Goal: Task Accomplishment & Management: Complete application form

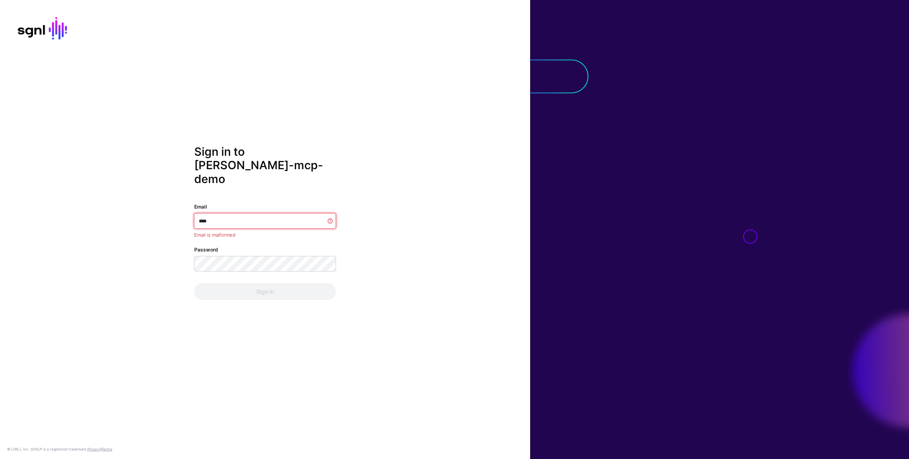
type input "**********"
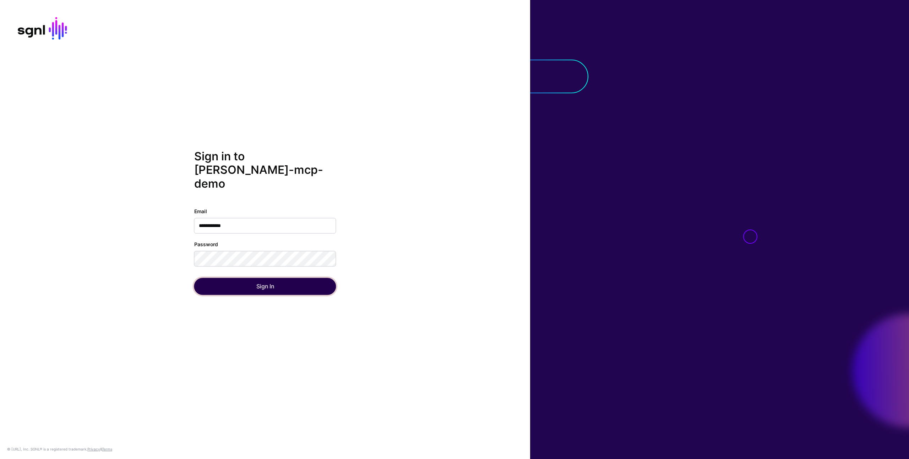
click at [277, 283] on button "Sign In" at bounding box center [265, 286] width 142 height 17
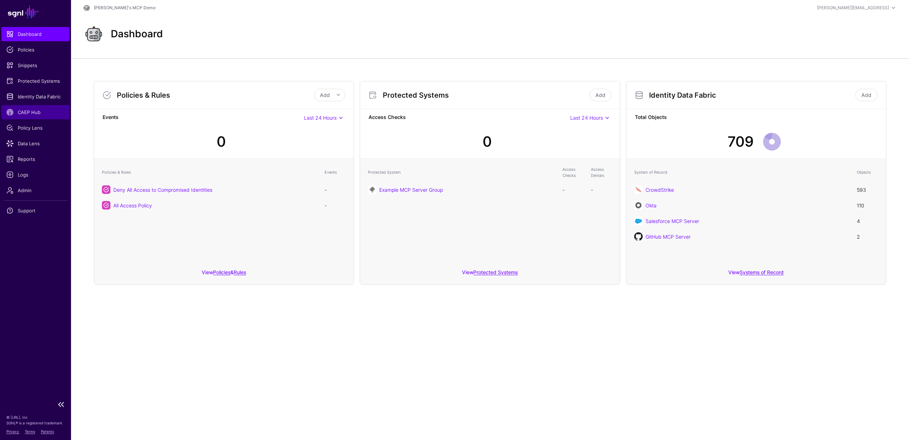
click at [37, 114] on span "CAEP Hub" at bounding box center [35, 112] width 58 height 7
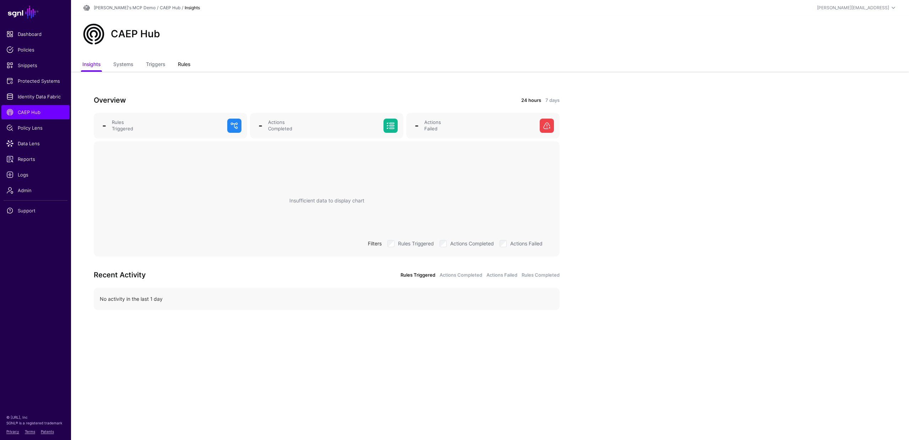
click at [185, 66] on link "Rules" at bounding box center [184, 64] width 12 height 13
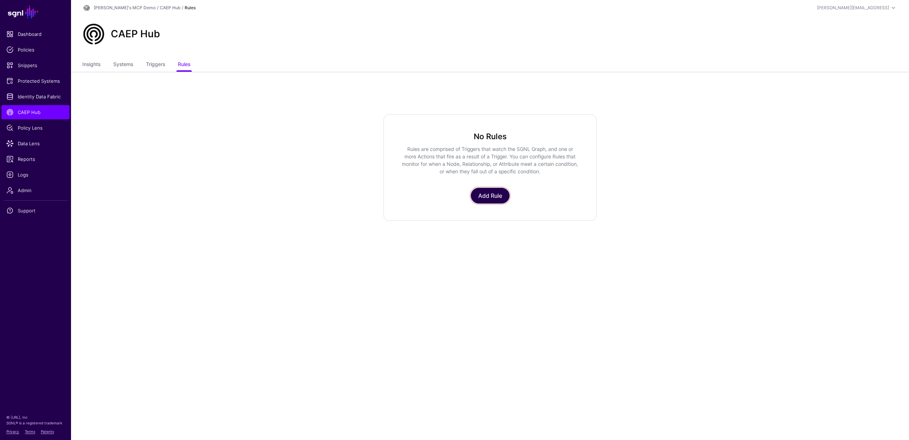
click at [485, 196] on link "Add Rule" at bounding box center [490, 196] width 39 height 16
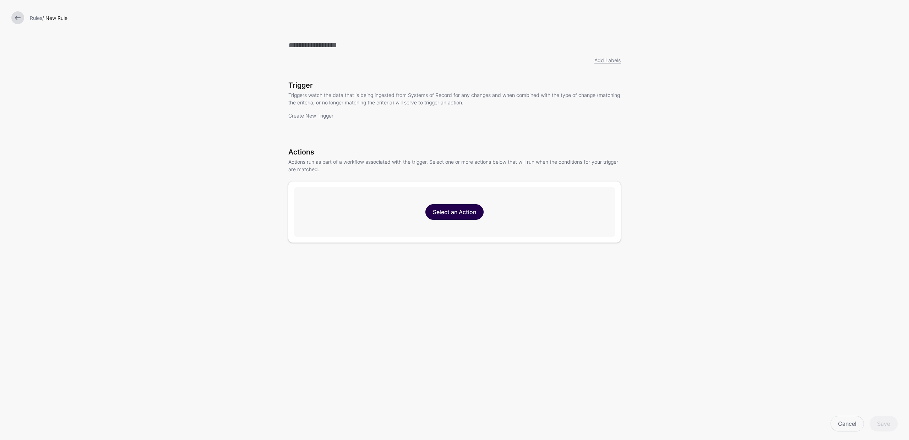
click at [453, 216] on link "Select an Action" at bounding box center [454, 212] width 58 height 16
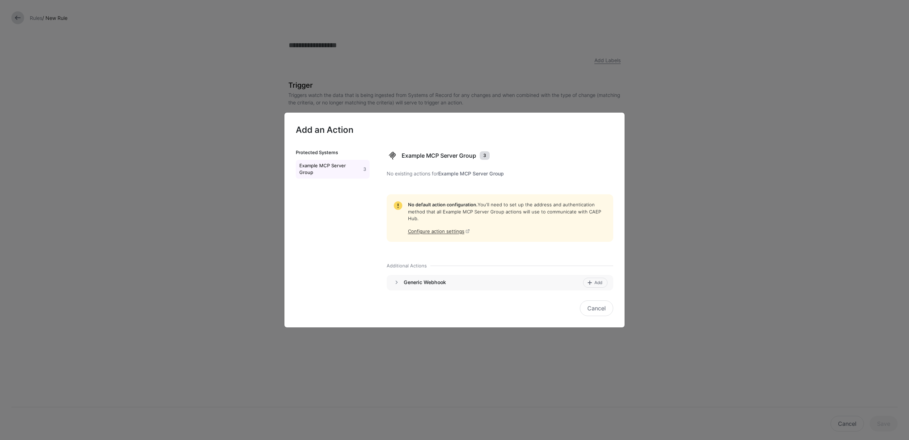
click at [435, 281] on h4 "Generic Webhook" at bounding box center [492, 282] width 177 height 6
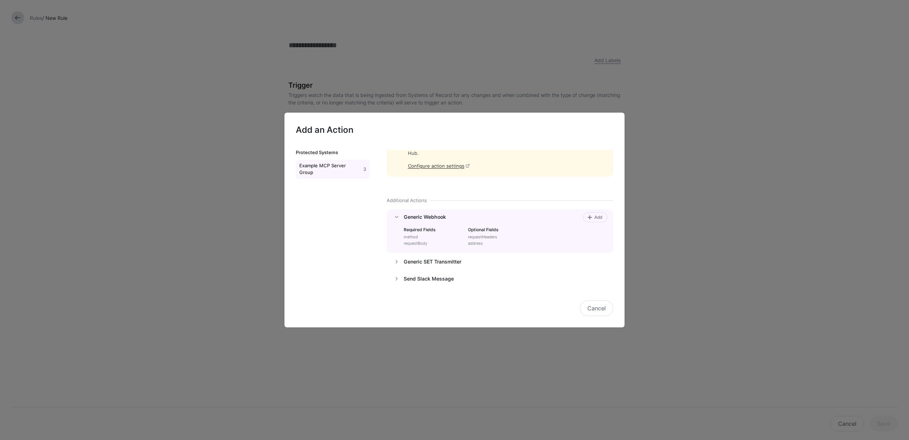
scroll to position [73, 0]
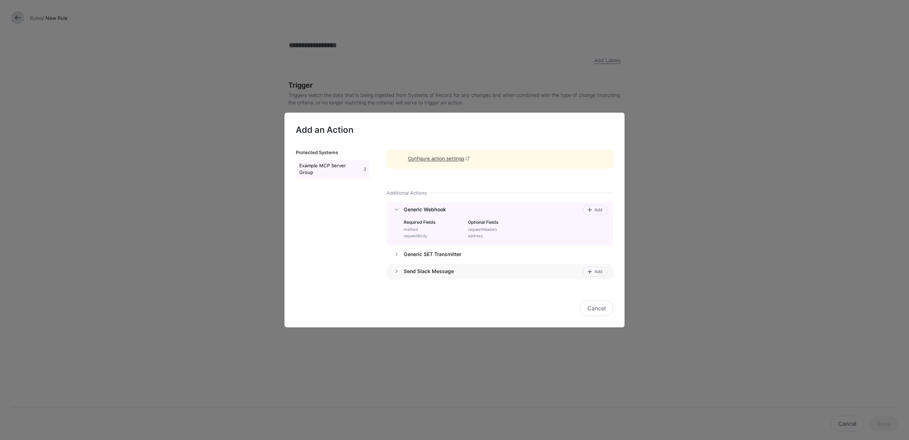
click at [460, 275] on div "Send Slack Message" at bounding box center [492, 272] width 177 height 10
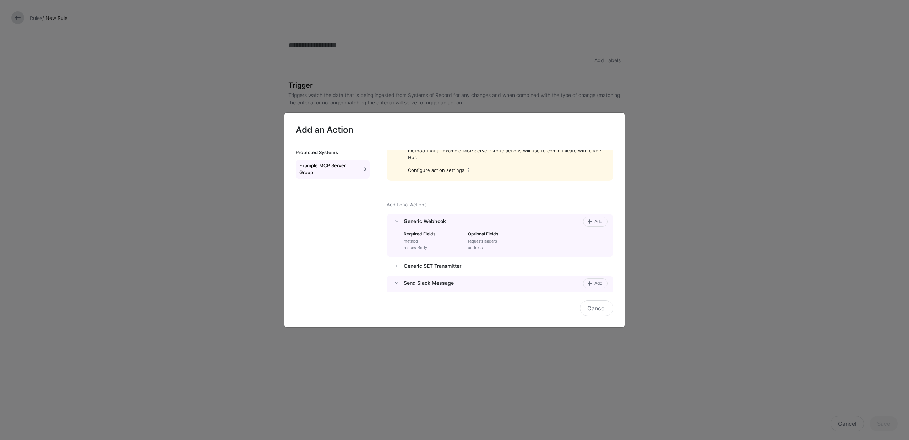
scroll to position [67, 0]
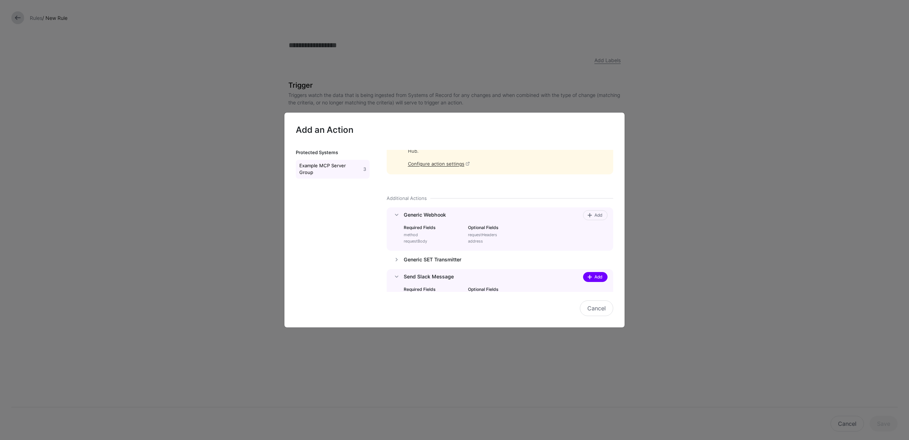
click at [593, 276] on span at bounding box center [591, 277] width 6 height 6
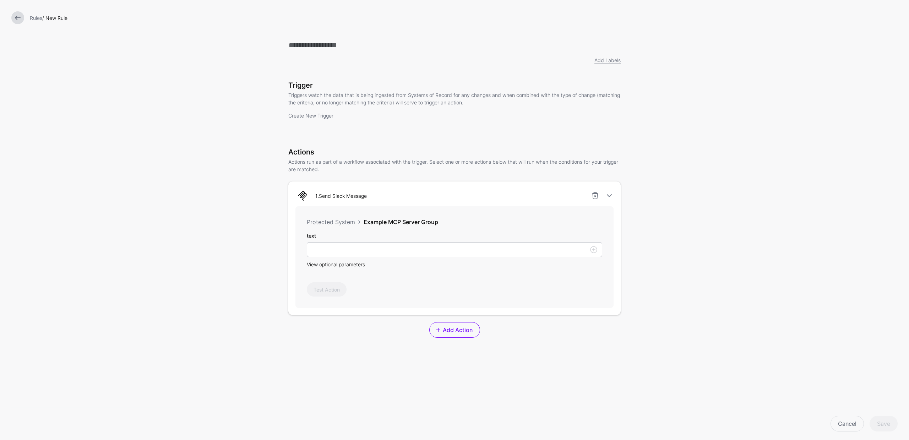
click at [346, 265] on span "View optional parameters" at bounding box center [336, 264] width 58 height 6
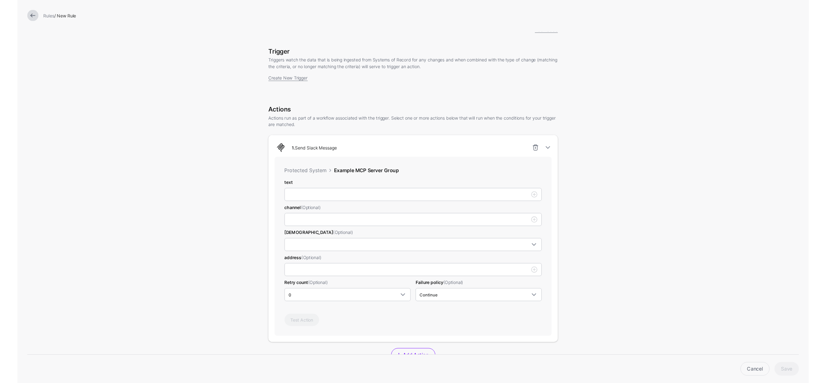
scroll to position [50, 0]
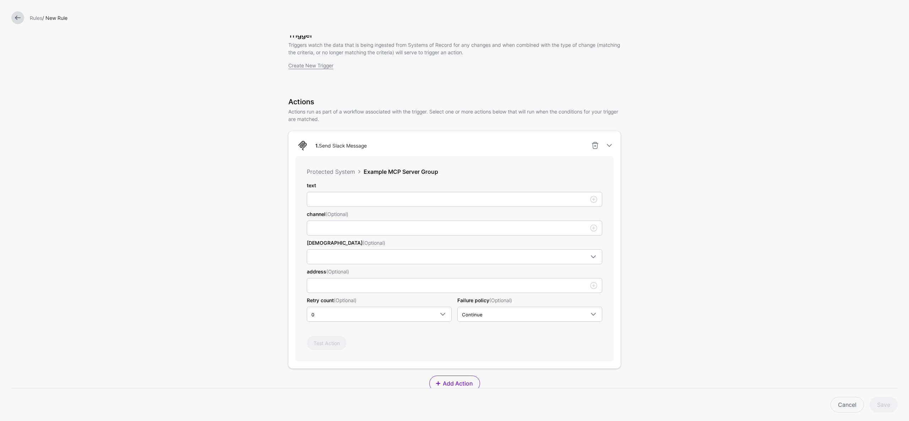
click at [186, 67] on form "Add Labels Trigger Triggers watch the data that is being ingested from Systems …" at bounding box center [454, 249] width 909 height 598
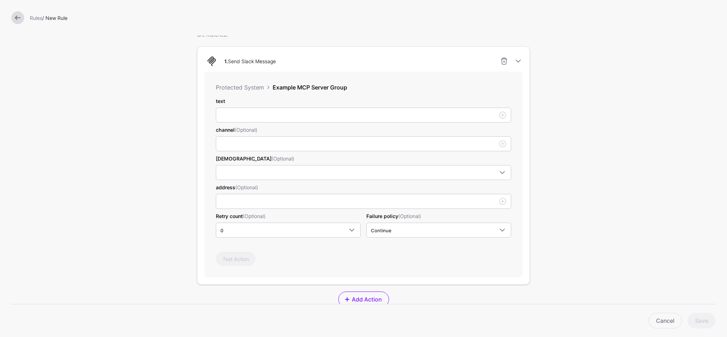
scroll to position [124, 0]
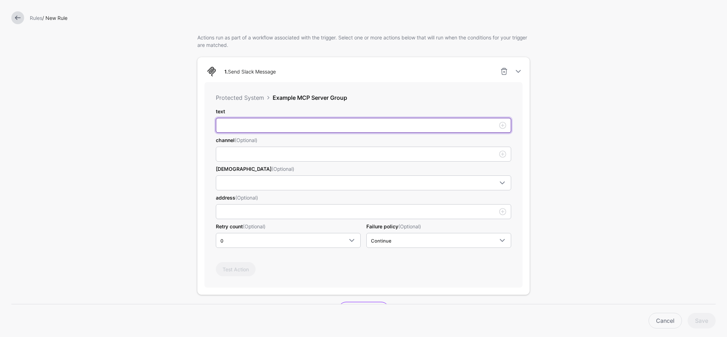
click at [269, 125] on input "text" at bounding box center [363, 125] width 295 height 15
type input "*"
type input "**********"
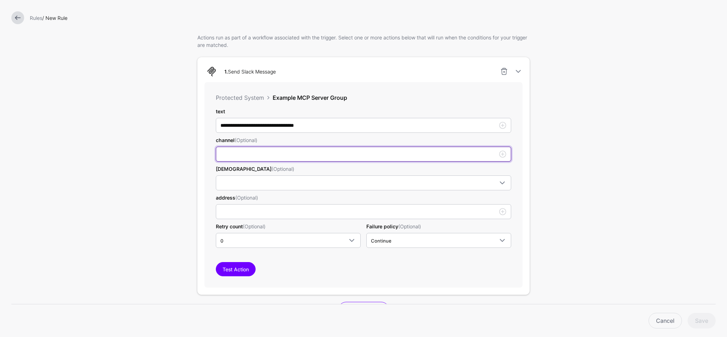
click at [252, 151] on input "text" at bounding box center [363, 154] width 295 height 15
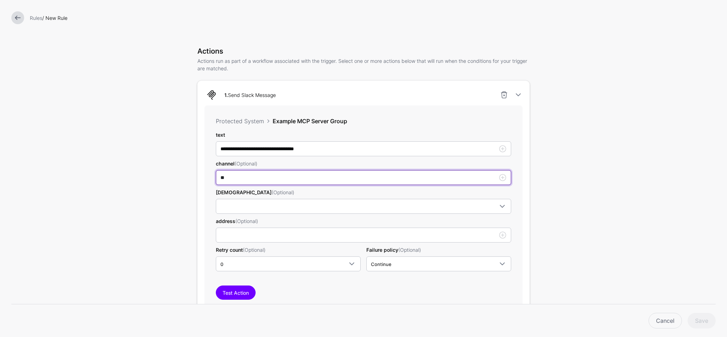
scroll to position [91, 0]
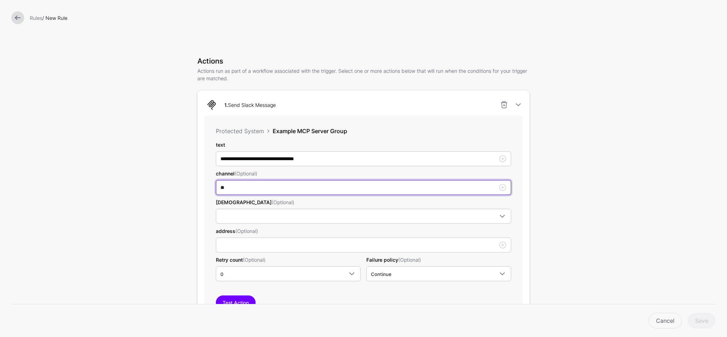
type input "**"
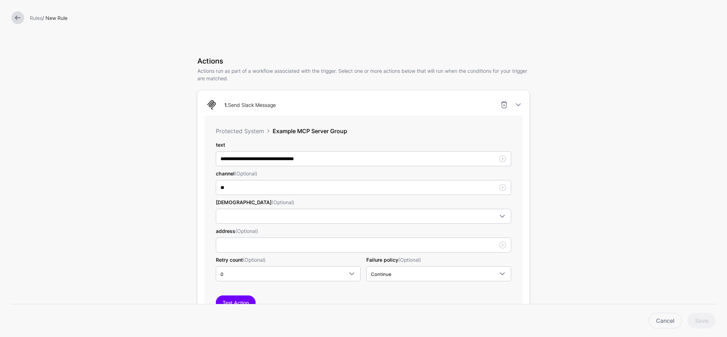
drag, startPoint x: 230, startPoint y: 105, endPoint x: 277, endPoint y: 105, distance: 46.9
click at [277, 105] on div "1. Send Slack Message" at bounding box center [250, 104] width 57 height 7
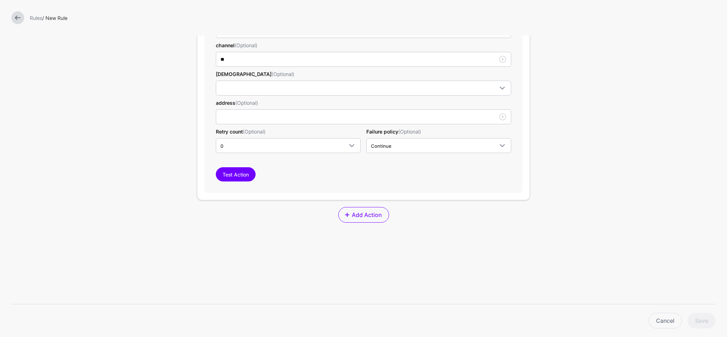
scroll to position [224, 0]
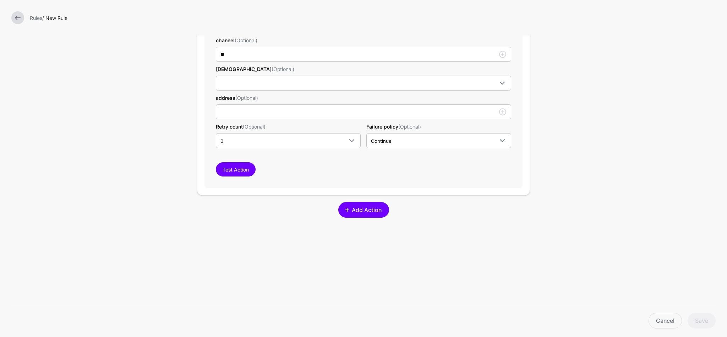
click at [359, 215] on link "Add Action" at bounding box center [363, 210] width 51 height 16
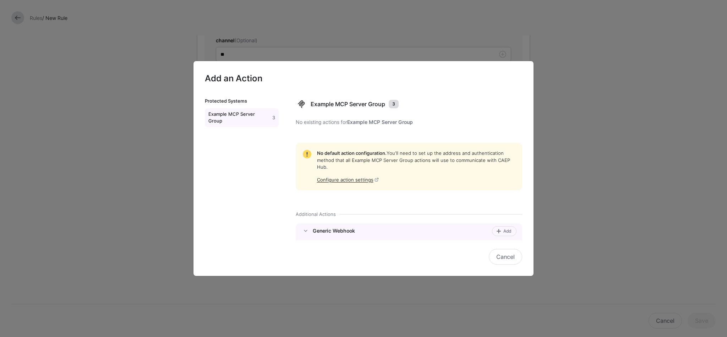
click at [339, 231] on h4 "Generic Webhook" at bounding box center [401, 231] width 177 height 6
click at [368, 233] on h4 "Generic Webhook" at bounding box center [401, 231] width 177 height 6
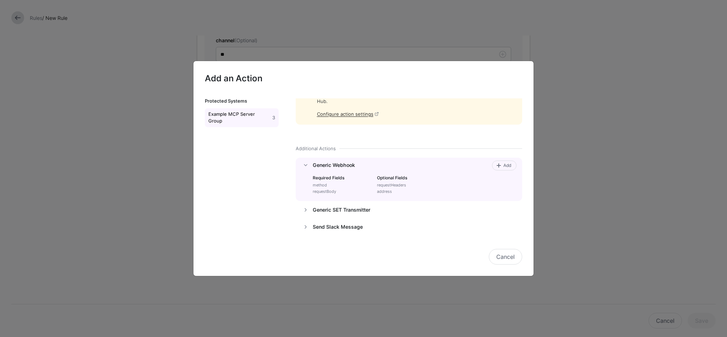
scroll to position [72, 0]
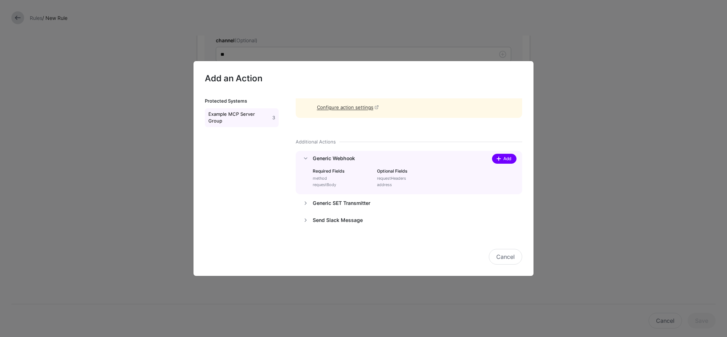
click at [507, 158] on span "Add" at bounding box center [508, 159] width 10 height 6
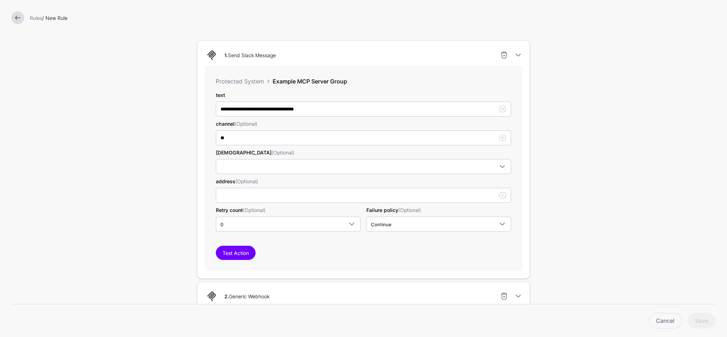
scroll to position [128, 0]
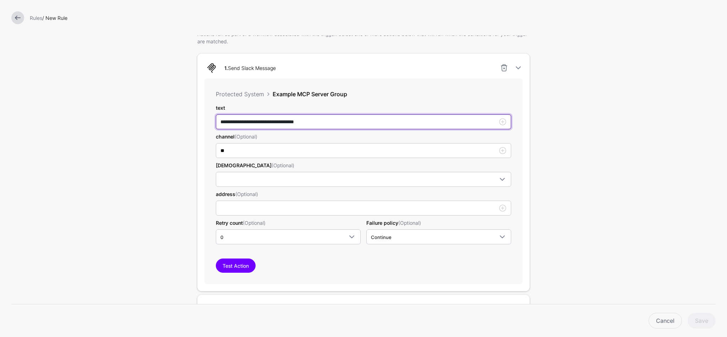
click at [235, 119] on input "**********" at bounding box center [363, 121] width 295 height 15
type input "**********"
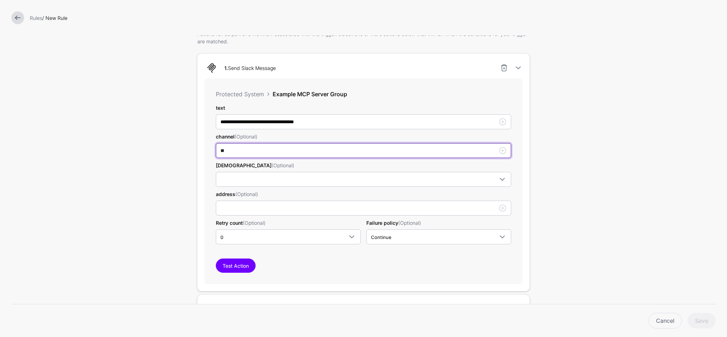
click at [245, 129] on input "**" at bounding box center [363, 121] width 295 height 15
type input "*"
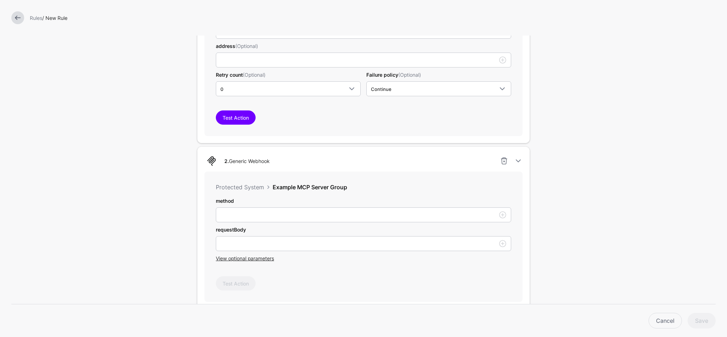
scroll to position [286, 0]
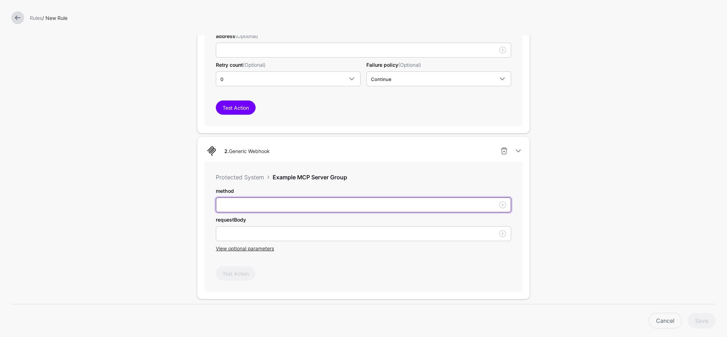
click at [278, 202] on input "text" at bounding box center [363, 204] width 295 height 15
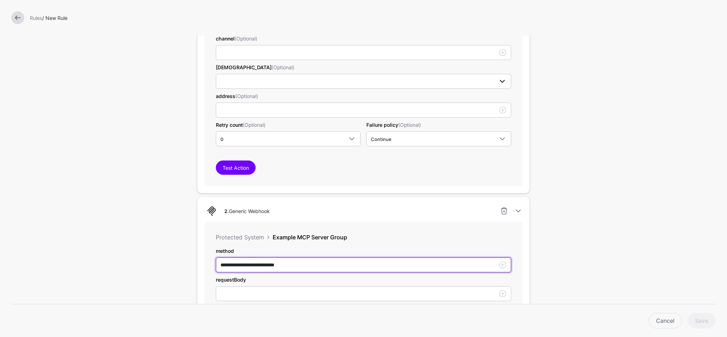
scroll to position [232, 0]
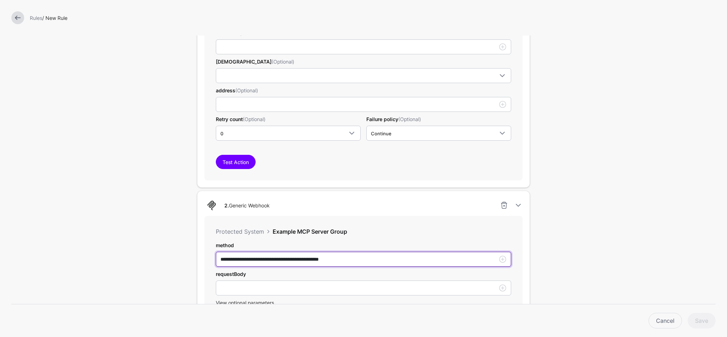
type input "**********"
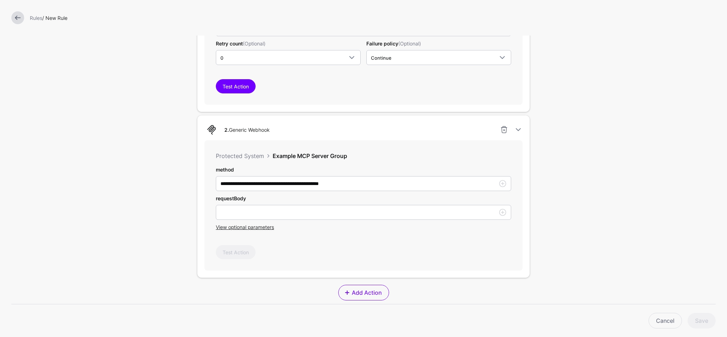
scroll to position [309, 0]
